Goal: Transaction & Acquisition: Purchase product/service

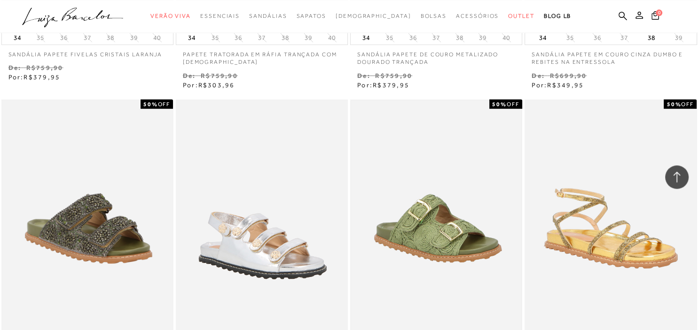
scroll to position [13045, 0]
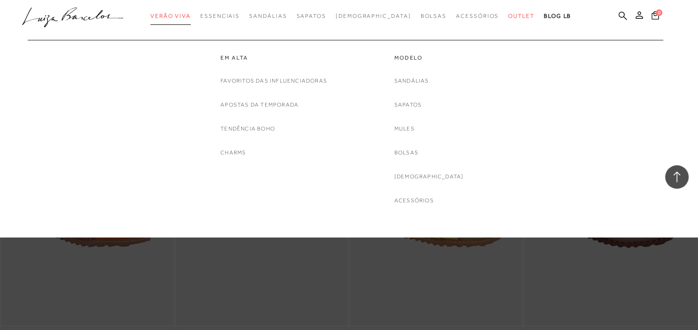
click at [191, 19] on span "Verão Viva" at bounding box center [170, 16] width 40 height 7
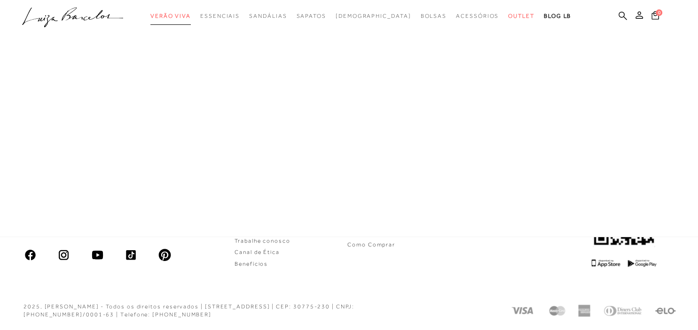
scroll to position [518, 0]
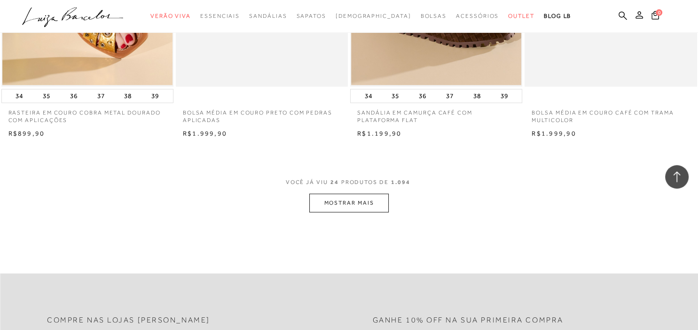
scroll to position [1835, 0]
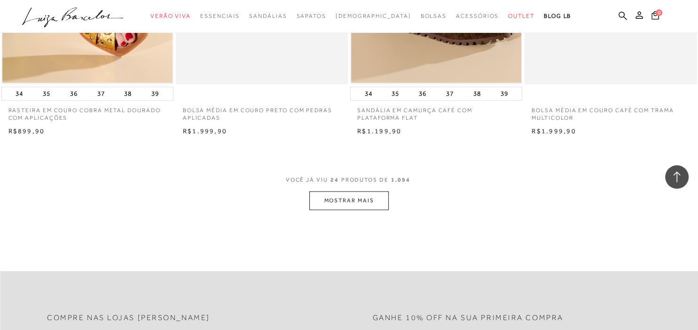
click at [381, 203] on button "MOSTRAR MAIS" at bounding box center [348, 201] width 79 height 18
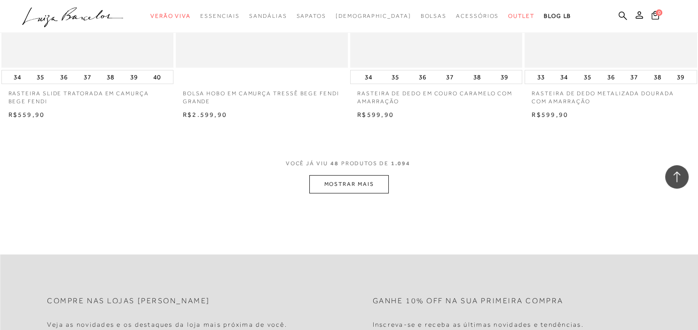
scroll to position [3769, 0]
click at [364, 184] on button "MOSTRAR MAIS" at bounding box center [348, 182] width 79 height 18
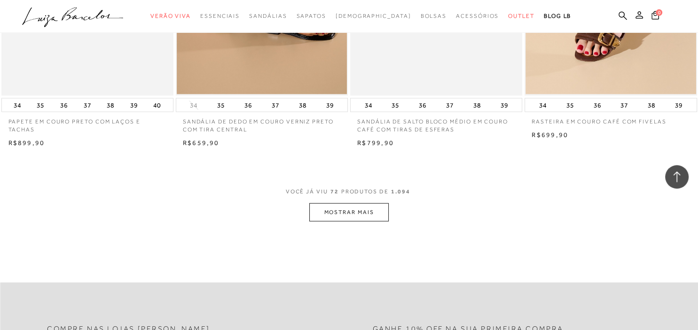
scroll to position [5654, 0]
click at [360, 214] on button "MOSTRAR MAIS" at bounding box center [348, 212] width 79 height 18
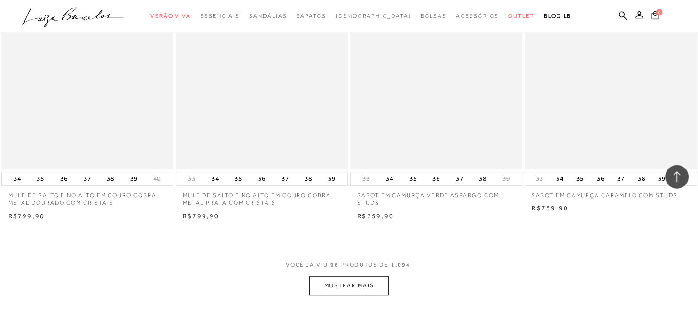
scroll to position [7539, 0]
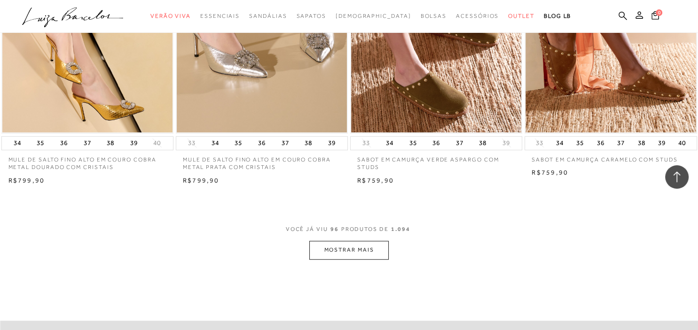
click at [370, 254] on button "MOSTRAR MAIS" at bounding box center [348, 250] width 79 height 18
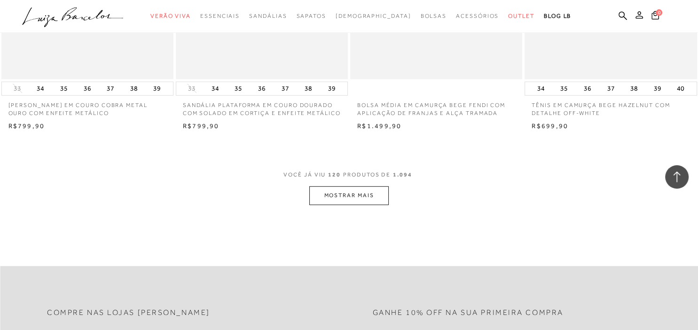
scroll to position [9523, 0]
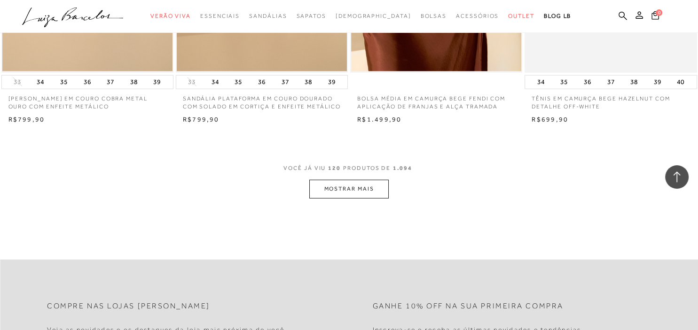
click at [375, 198] on button "MOSTRAR MAIS" at bounding box center [348, 189] width 79 height 18
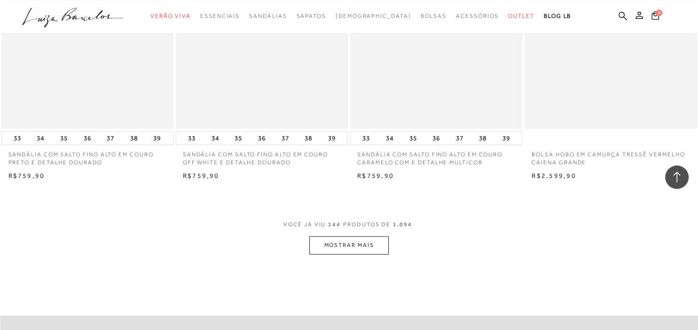
scroll to position [11408, 0]
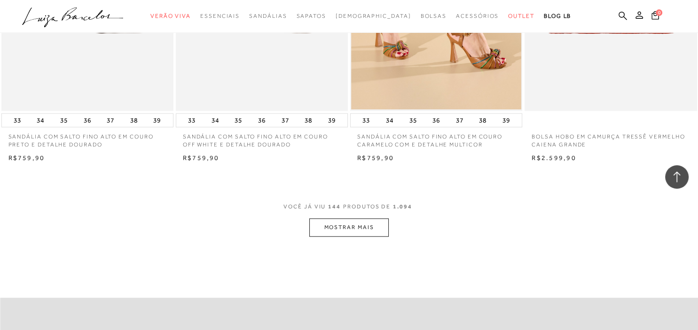
click at [369, 233] on button "MOSTRAR MAIS" at bounding box center [348, 227] width 79 height 18
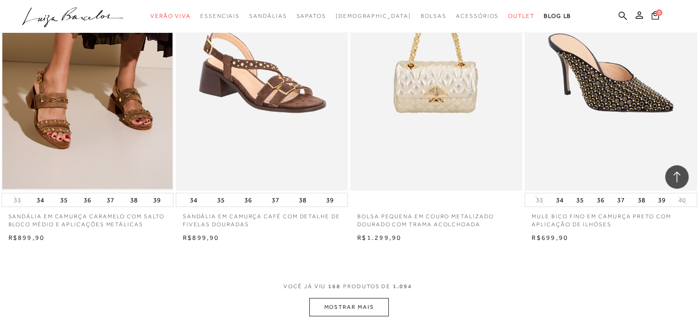
scroll to position [13342, 0]
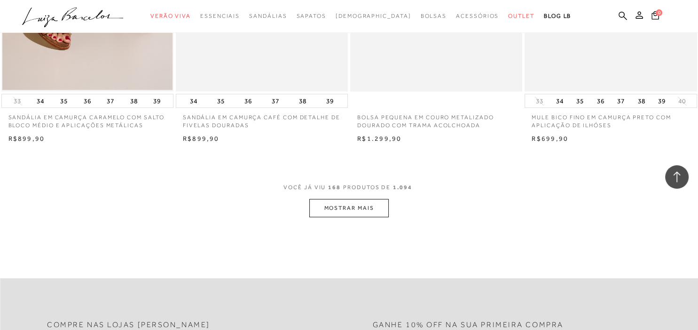
click at [360, 216] on button "MOSTRAR MAIS" at bounding box center [348, 208] width 79 height 18
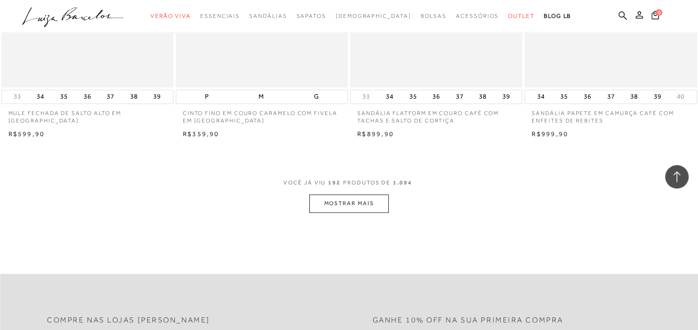
scroll to position [15277, 0]
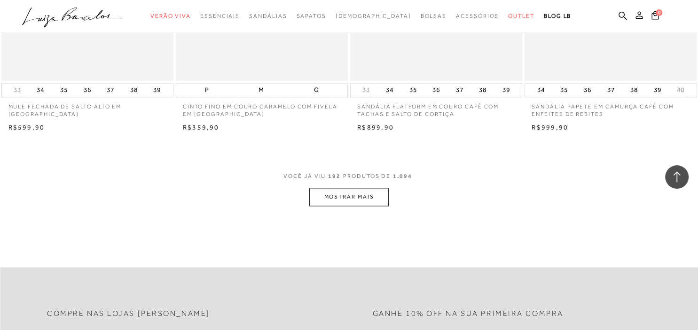
click at [373, 206] on button "MOSTRAR MAIS" at bounding box center [348, 197] width 79 height 18
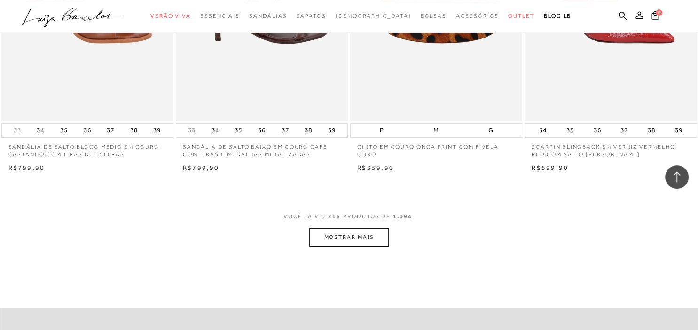
scroll to position [17211, 0]
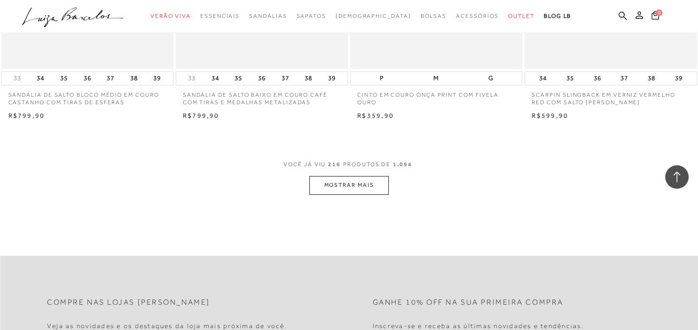
click at [339, 194] on button "MOSTRAR MAIS" at bounding box center [348, 185] width 79 height 18
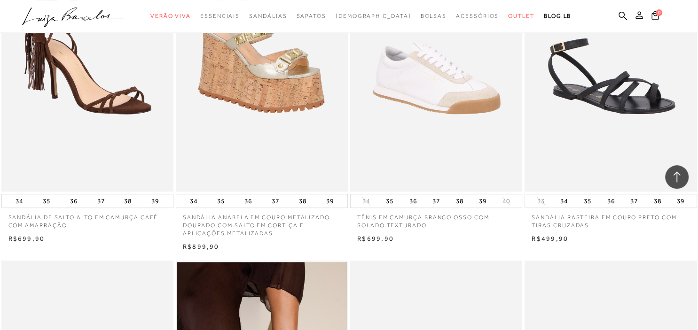
scroll to position [18055, 0]
click at [119, 116] on img at bounding box center [87, 62] width 171 height 258
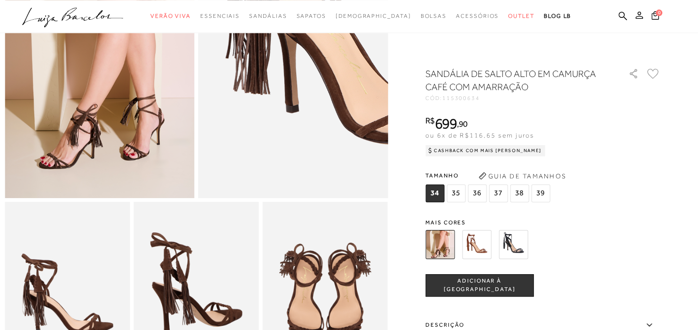
scroll to position [198, 0]
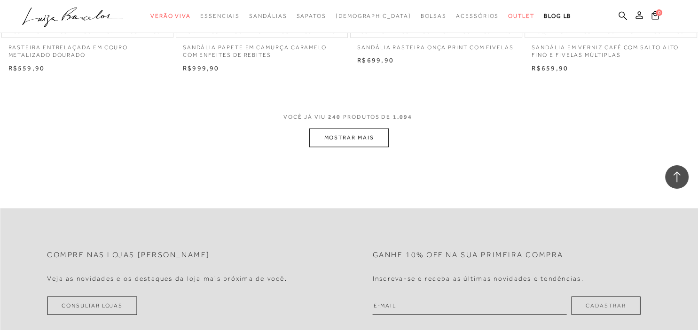
scroll to position [19191, 0]
click at [368, 146] on button "MOSTRAR MAIS" at bounding box center [348, 136] width 79 height 18
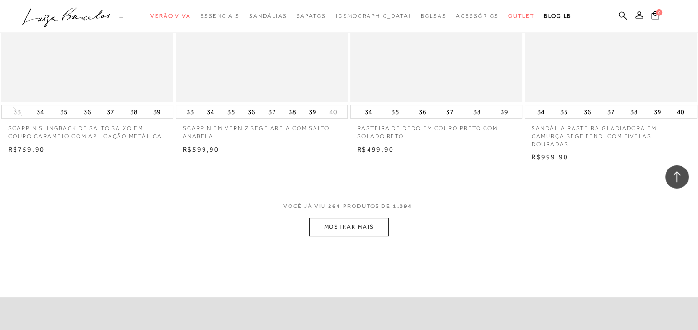
scroll to position [21026, 0]
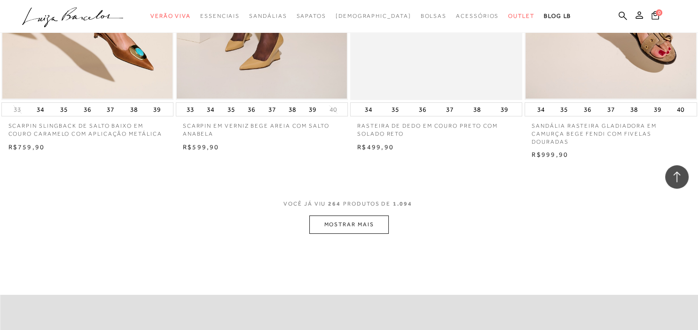
click at [375, 234] on button "MOSTRAR MAIS" at bounding box center [348, 225] width 79 height 18
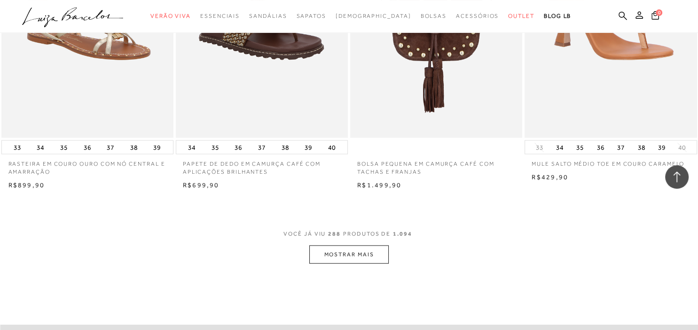
scroll to position [22961, 0]
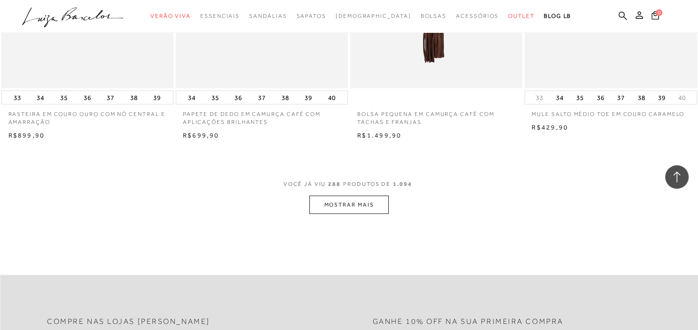
click at [358, 209] on button "MOSTRAR MAIS" at bounding box center [348, 205] width 79 height 18
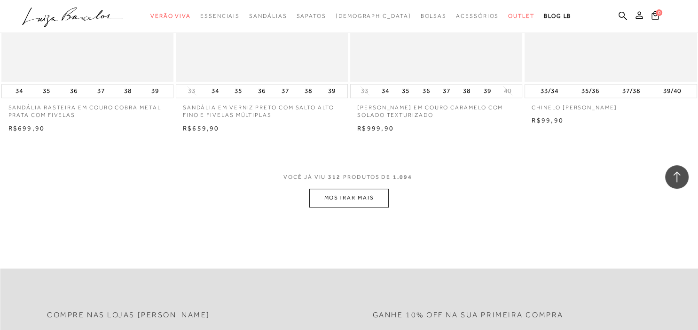
scroll to position [24895, 0]
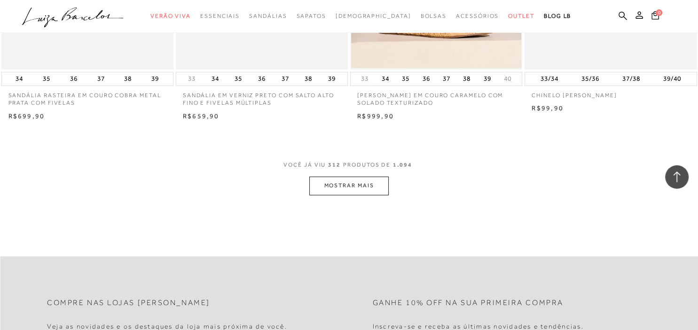
click at [368, 193] on button "MOSTRAR MAIS" at bounding box center [348, 186] width 79 height 18
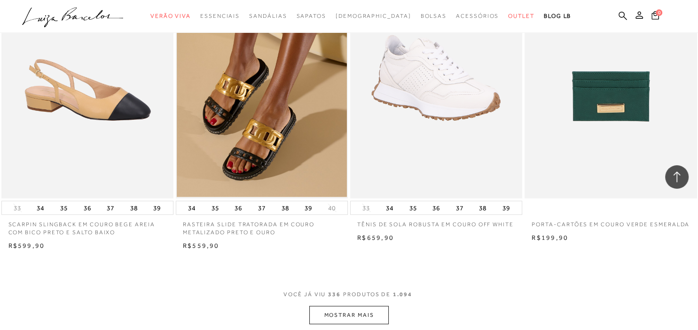
scroll to position [26780, 0]
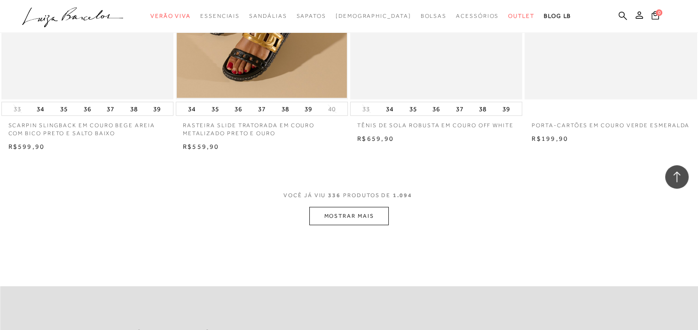
click at [353, 223] on button "MOSTRAR MAIS" at bounding box center [348, 216] width 79 height 18
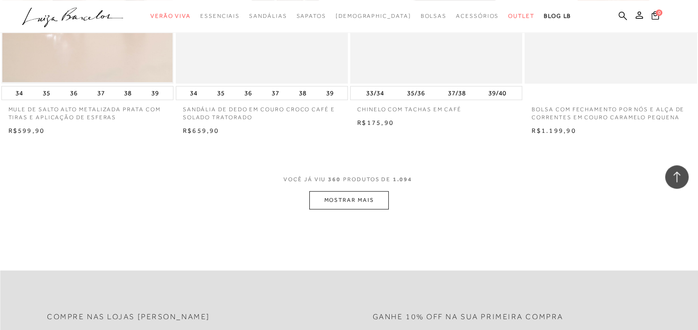
scroll to position [28764, 0]
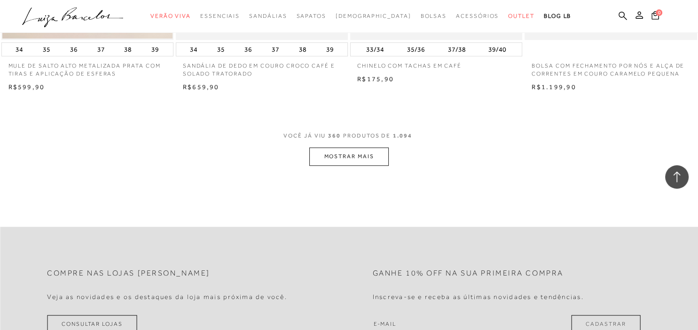
click at [361, 163] on button "MOSTRAR MAIS" at bounding box center [348, 156] width 79 height 18
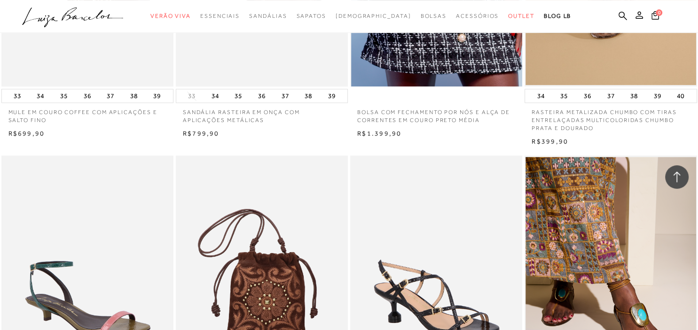
scroll to position [29359, 0]
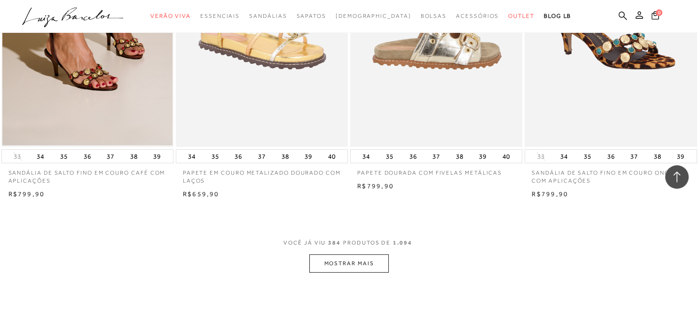
scroll to position [30599, 0]
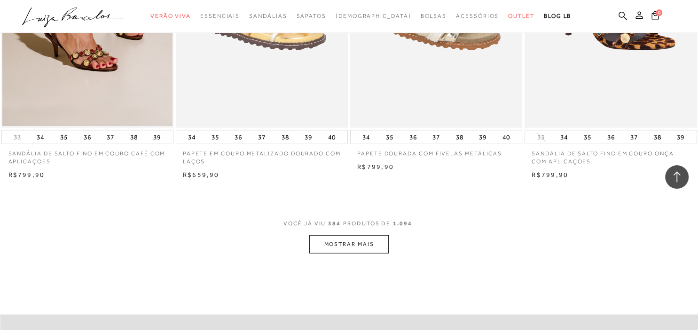
click at [364, 254] on button "MOSTRAR MAIS" at bounding box center [348, 244] width 79 height 18
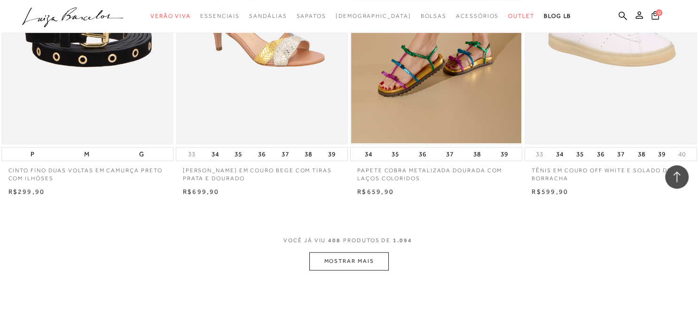
scroll to position [32534, 0]
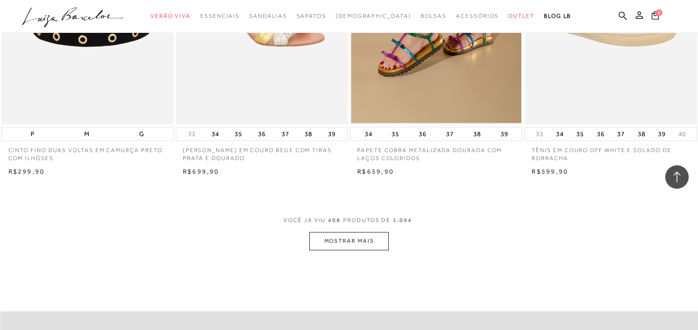
click at [375, 244] on button "MOSTRAR MAIS" at bounding box center [348, 241] width 79 height 18
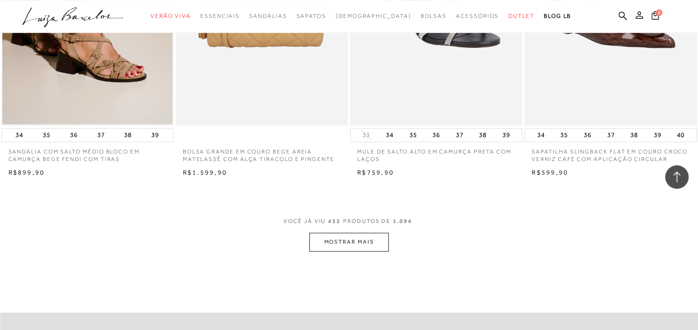
scroll to position [34468, 0]
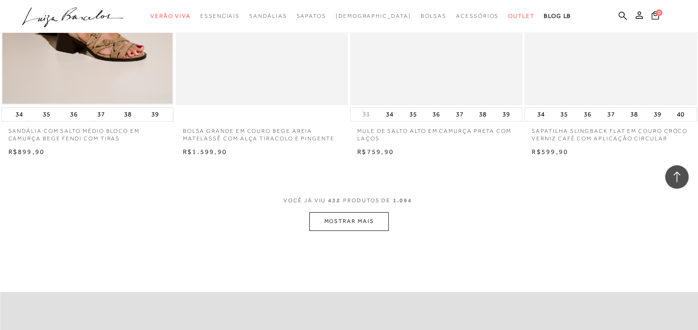
click at [371, 228] on button "MOSTRAR MAIS" at bounding box center [348, 221] width 79 height 18
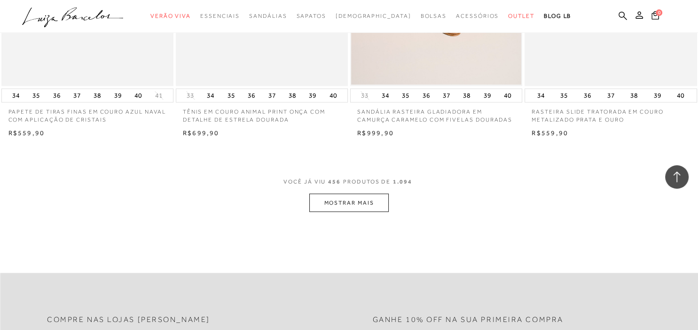
scroll to position [36453, 0]
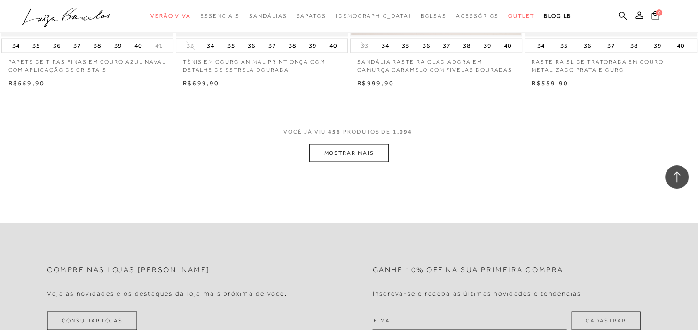
click at [350, 160] on button "MOSTRAR MAIS" at bounding box center [348, 153] width 79 height 18
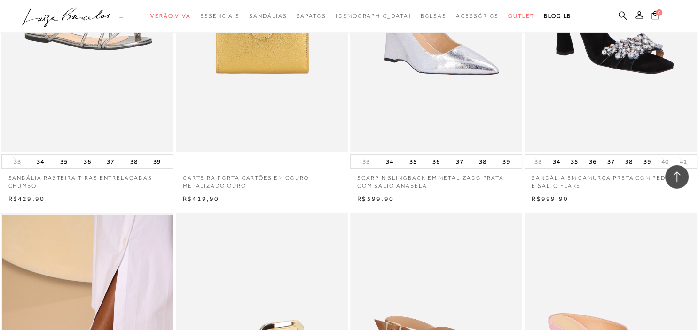
scroll to position [37792, 0]
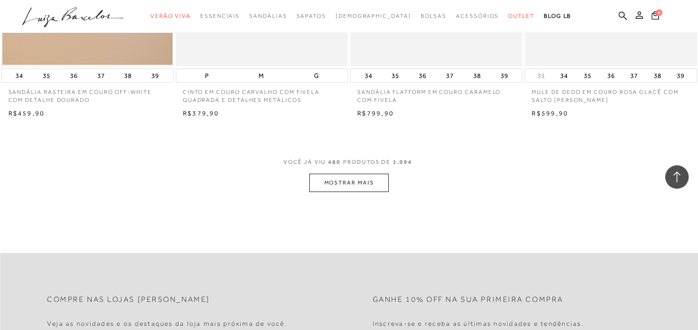
click at [371, 188] on button "MOSTRAR MAIS" at bounding box center [348, 183] width 79 height 18
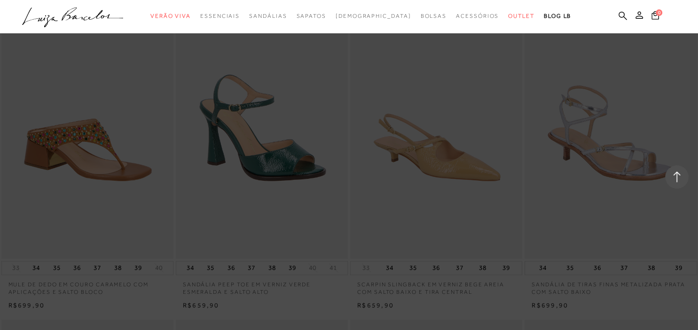
scroll to position [39719, 0]
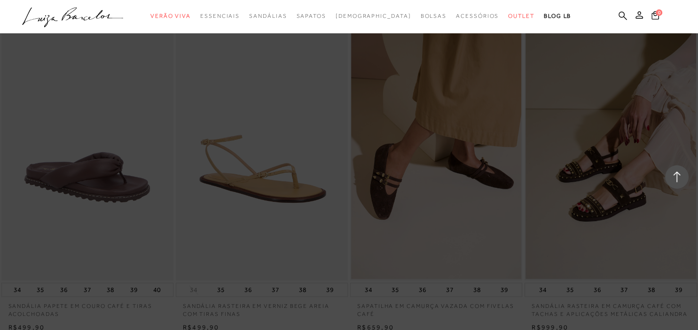
click at [670, 176] on div at bounding box center [676, 176] width 23 height 23
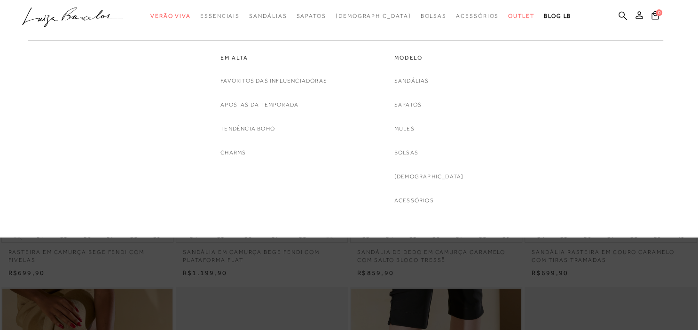
scroll to position [99, 0]
click at [419, 81] on link "Sandálias" at bounding box center [411, 81] width 35 height 10
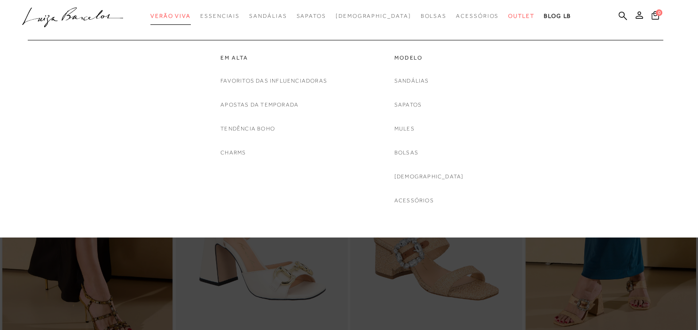
scroll to position [198, 0]
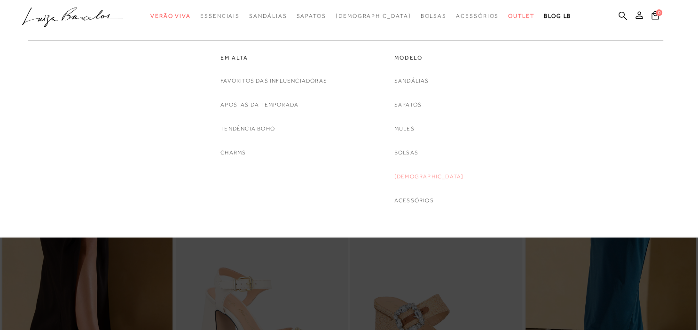
click at [433, 176] on link "[DEMOGRAPHIC_DATA]" at bounding box center [429, 177] width 70 height 10
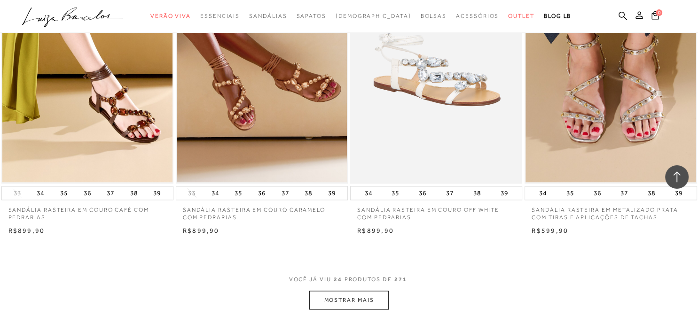
scroll to position [1835, 0]
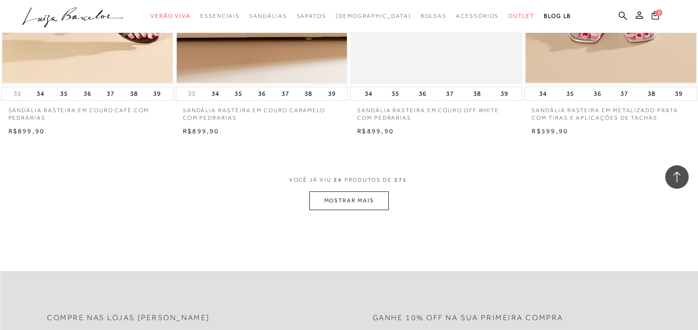
click at [377, 198] on button "MOSTRAR MAIS" at bounding box center [348, 201] width 79 height 18
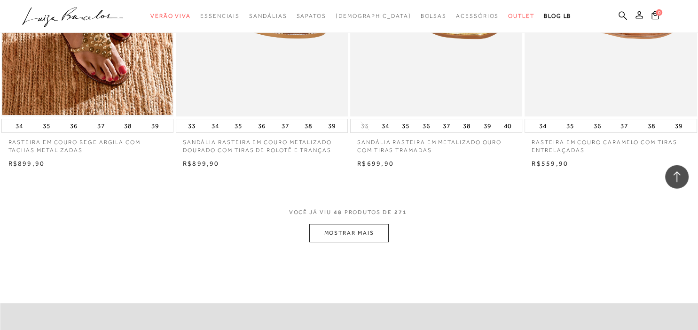
scroll to position [3720, 0]
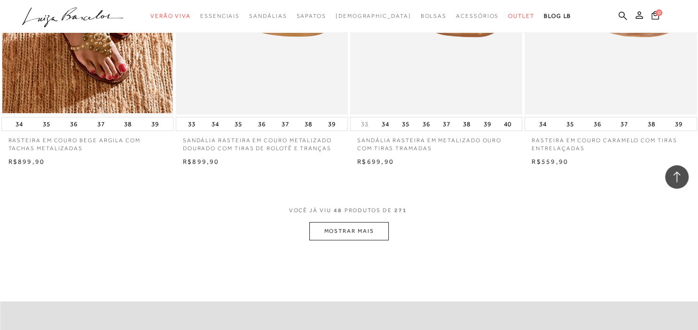
click at [363, 227] on button "MOSTRAR MAIS" at bounding box center [348, 231] width 79 height 18
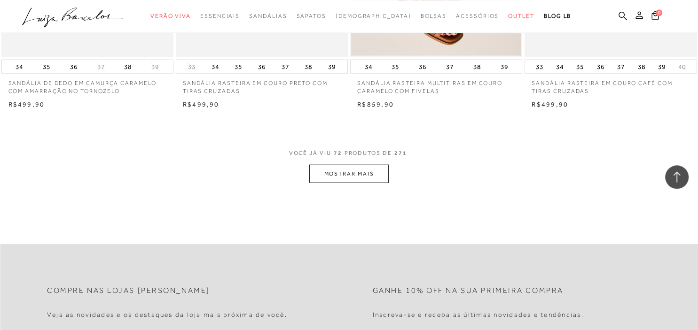
scroll to position [5704, 0]
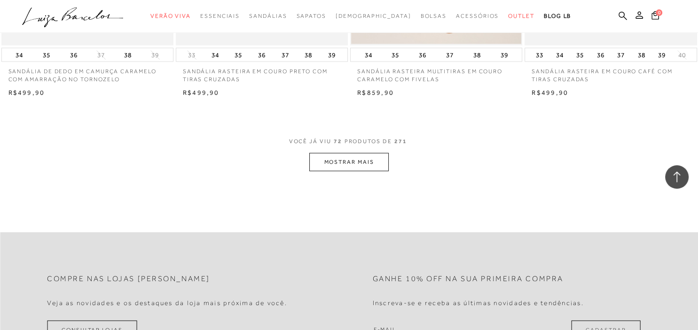
click at [375, 158] on button "MOSTRAR MAIS" at bounding box center [348, 162] width 79 height 18
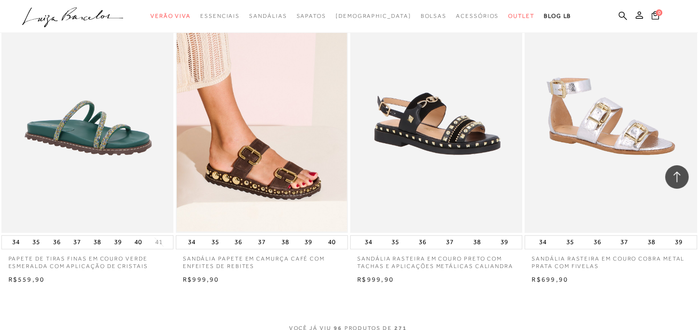
scroll to position [7539, 0]
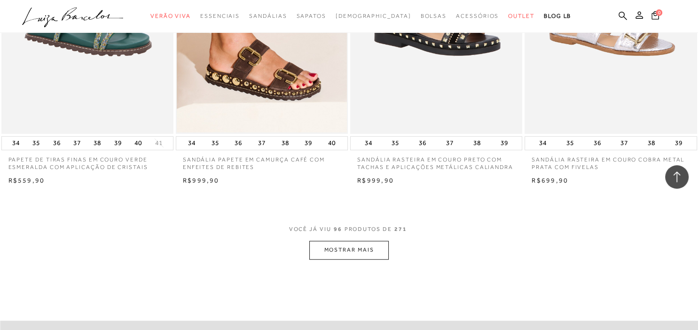
click at [374, 241] on button "MOSTRAR MAIS" at bounding box center [348, 250] width 79 height 18
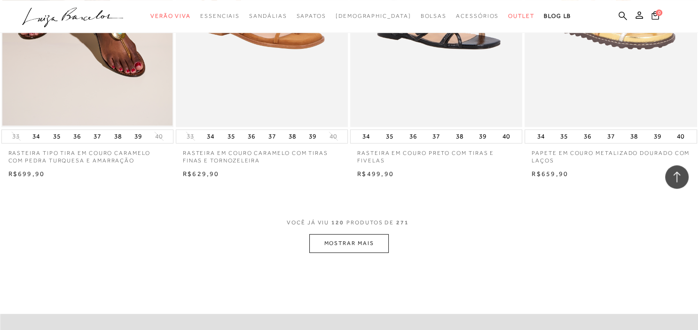
scroll to position [9573, 0]
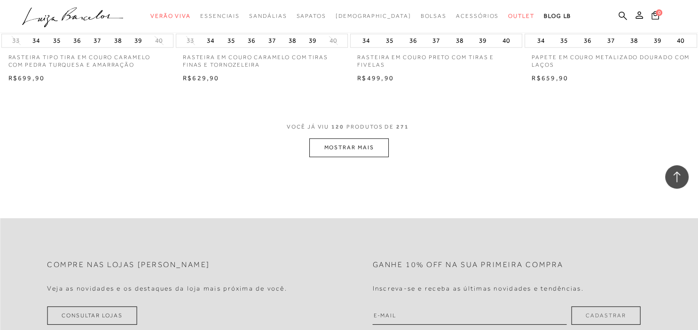
click at [377, 147] on button "MOSTRAR MAIS" at bounding box center [348, 148] width 79 height 18
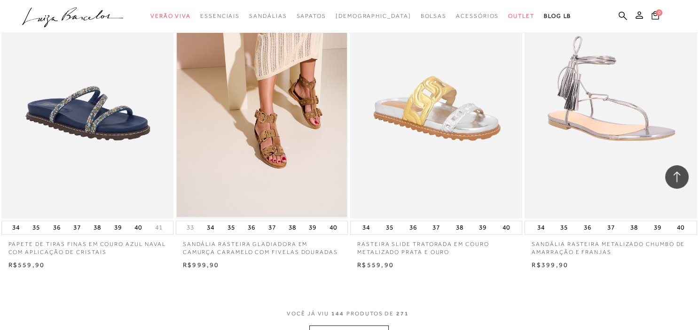
scroll to position [11408, 0]
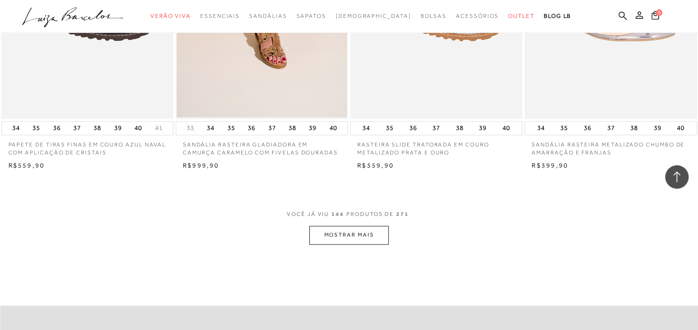
click at [363, 231] on button "MOSTRAR MAIS" at bounding box center [348, 235] width 79 height 18
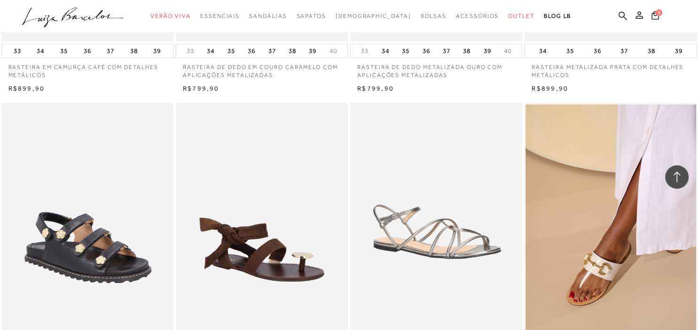
scroll to position [11904, 0]
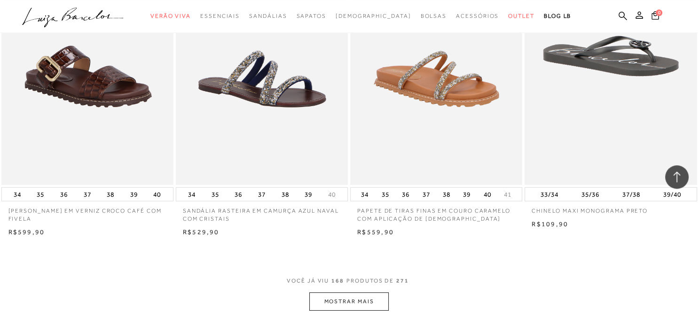
scroll to position [13342, 0]
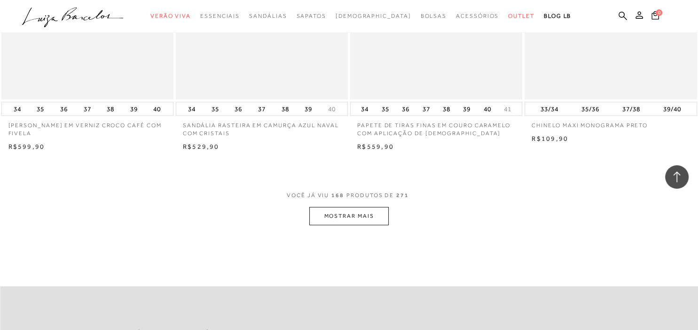
click at [372, 207] on button "MOSTRAR MAIS" at bounding box center [348, 216] width 79 height 18
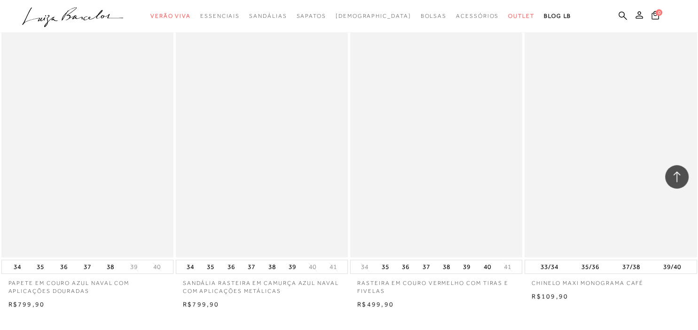
scroll to position [15277, 0]
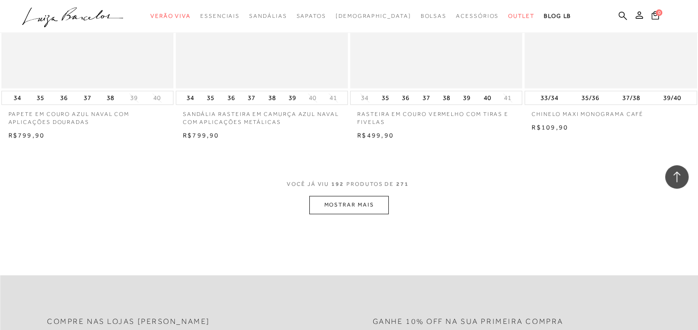
click at [343, 196] on button "MOSTRAR MAIS" at bounding box center [348, 205] width 79 height 18
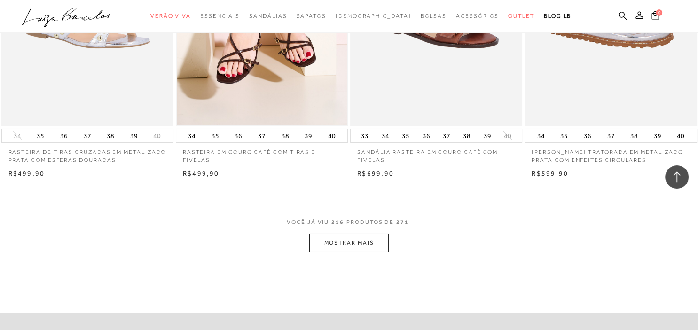
scroll to position [17211, 0]
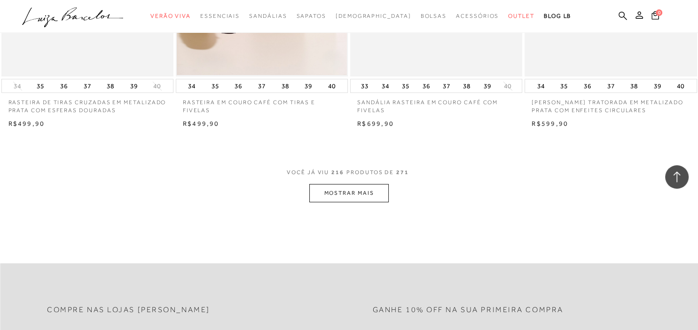
click at [355, 196] on button "MOSTRAR MAIS" at bounding box center [348, 193] width 79 height 18
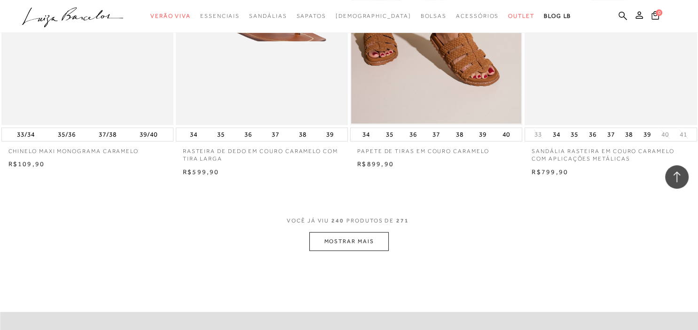
scroll to position [19146, 0]
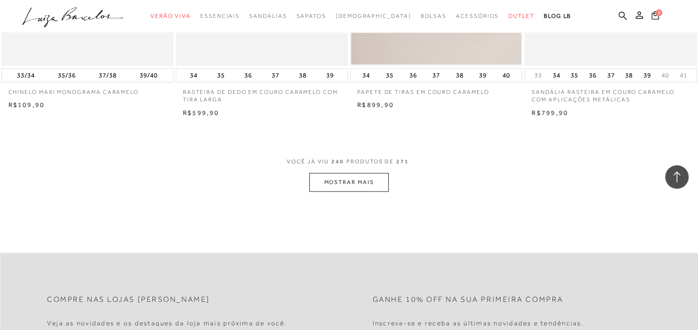
click at [369, 176] on button "MOSTRAR MAIS" at bounding box center [348, 182] width 79 height 18
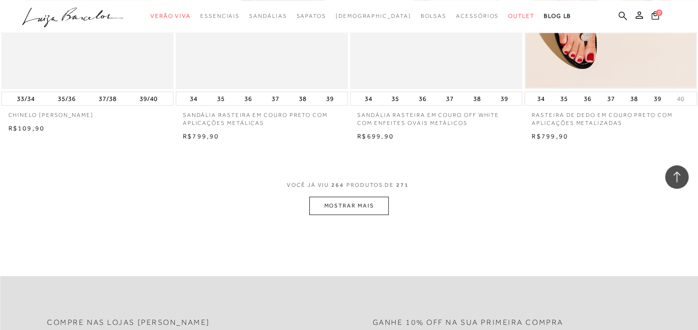
scroll to position [21080, 0]
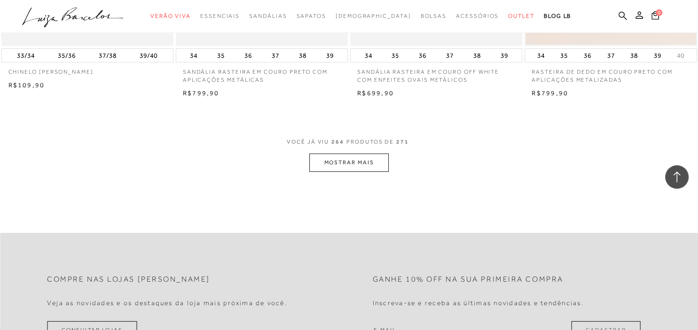
click at [370, 154] on button "MOSTRAR MAIS" at bounding box center [348, 163] width 79 height 18
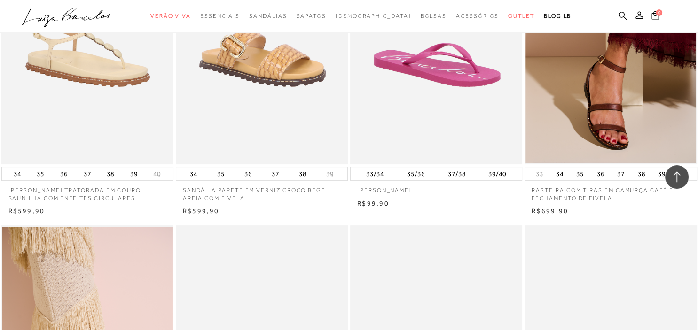
scroll to position [14037, 0]
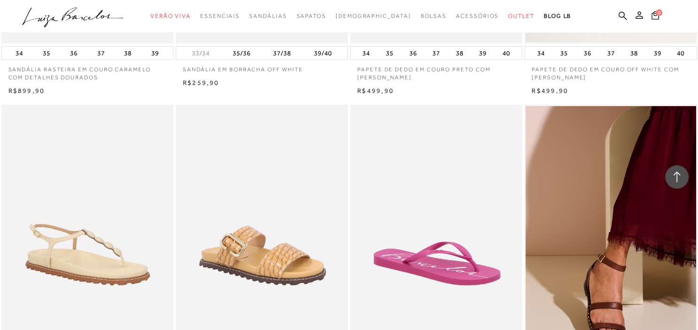
click at [620, 14] on ul ".a{fill-rule:evenodd;} Verão Viva Em alta Favoritos das Influenciadoras Apostas…" at bounding box center [341, 16] width 639 height 17
click at [625, 16] on icon at bounding box center [622, 15] width 8 height 9
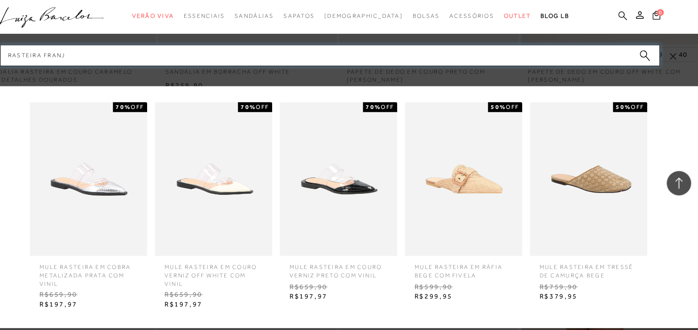
type input "rasteira franja"
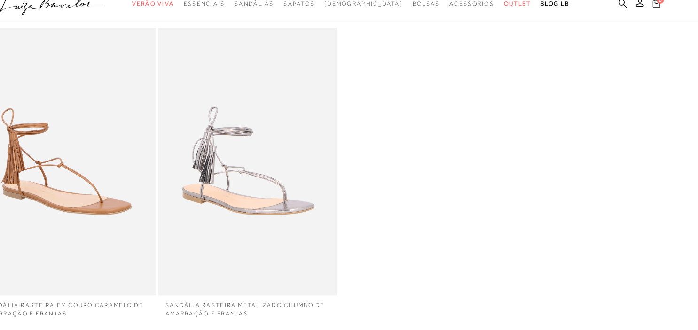
scroll to position [87, 0]
